Goal: Transaction & Acquisition: Purchase product/service

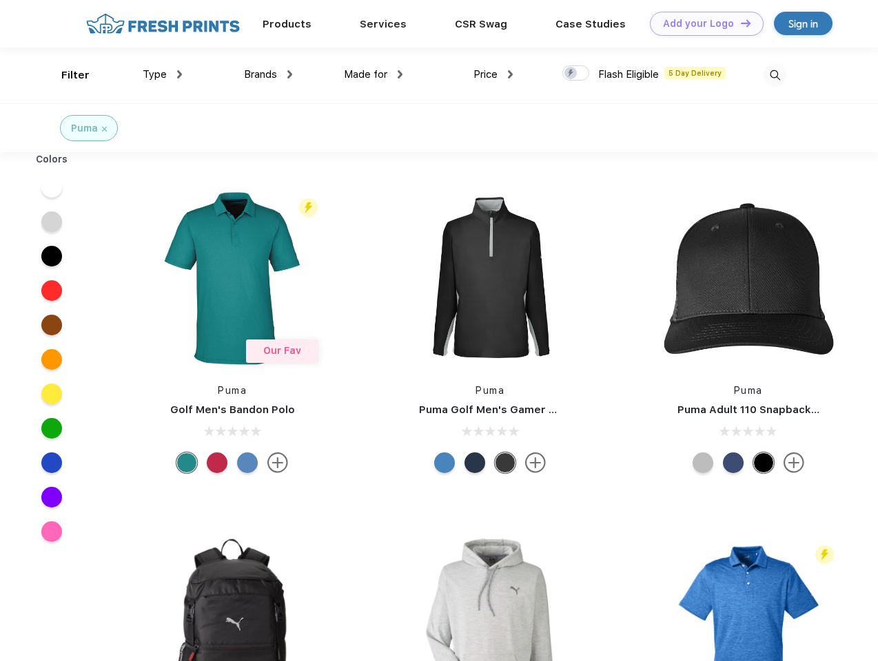
click at [701, 23] on link "Add your Logo Design Tool" at bounding box center [707, 24] width 114 height 24
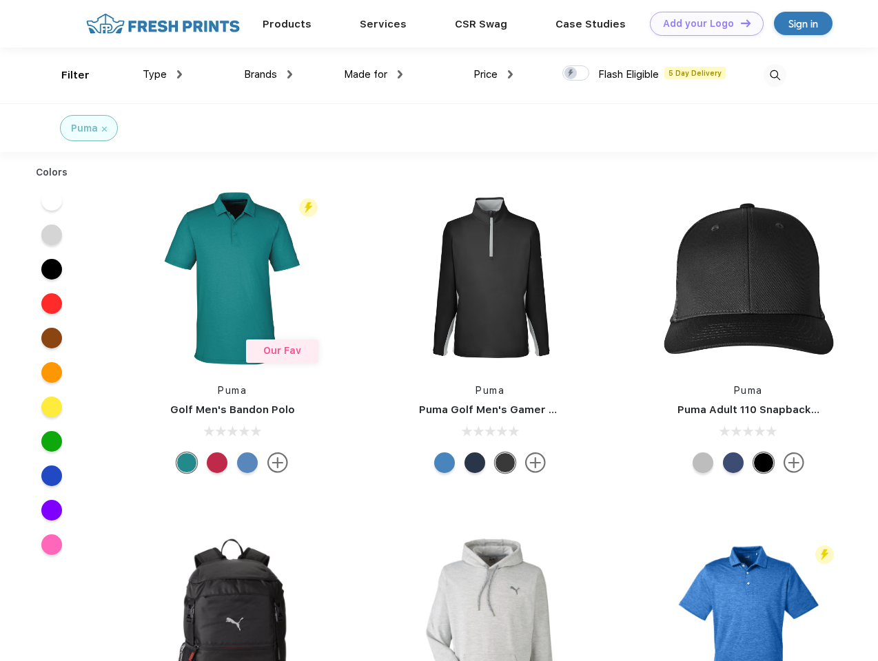
click at [0, 0] on div "Design Tool" at bounding box center [0, 0] width 0 height 0
click at [739, 23] on link "Add your Logo Design Tool" at bounding box center [707, 24] width 114 height 24
click at [66, 75] on div "Filter" at bounding box center [75, 76] width 28 height 16
click at [163, 74] on span "Type" at bounding box center [155, 74] width 24 height 12
click at [268, 74] on span "Brands" at bounding box center [260, 74] width 33 height 12
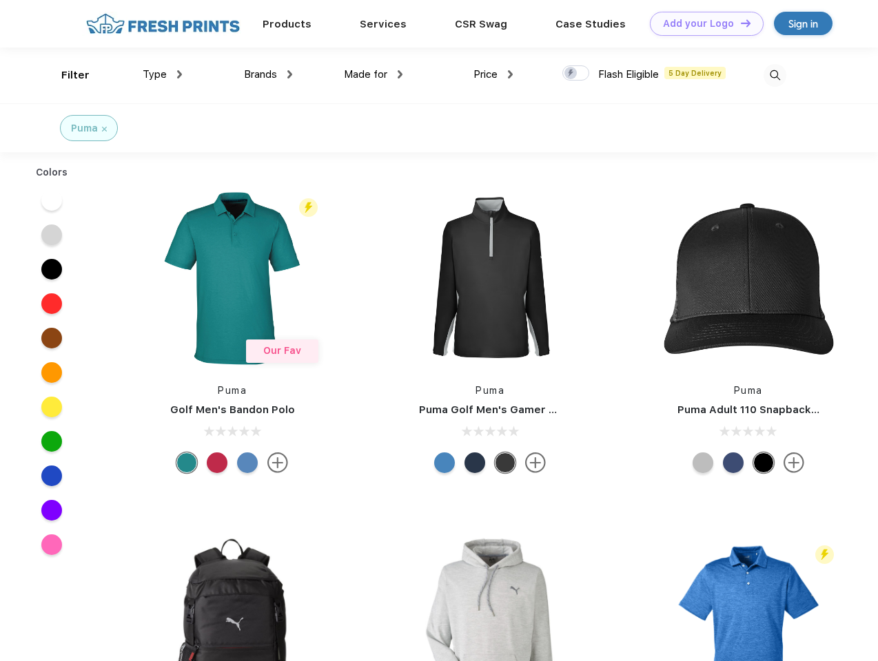
click at [373, 74] on span "Made for" at bounding box center [365, 74] width 43 height 12
click at [493, 74] on span "Price" at bounding box center [485, 74] width 24 height 12
click at [576, 74] on div at bounding box center [575, 72] width 27 height 15
click at [571, 74] on input "checkbox" at bounding box center [566, 69] width 9 height 9
click at [774, 75] on img at bounding box center [774, 75] width 23 height 23
